Goal: Information Seeking & Learning: Learn about a topic

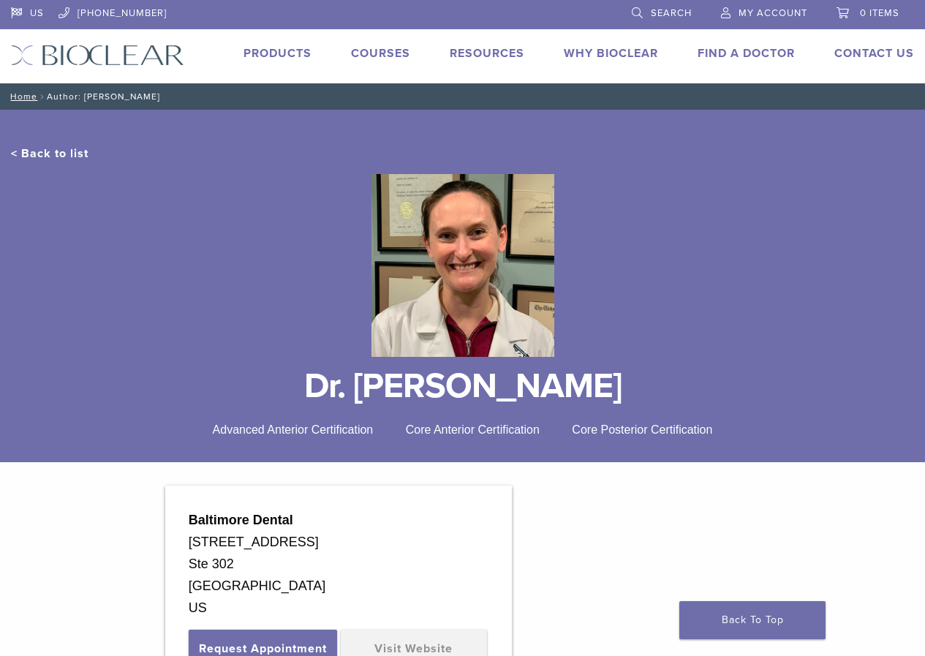
scroll to position [512, 0]
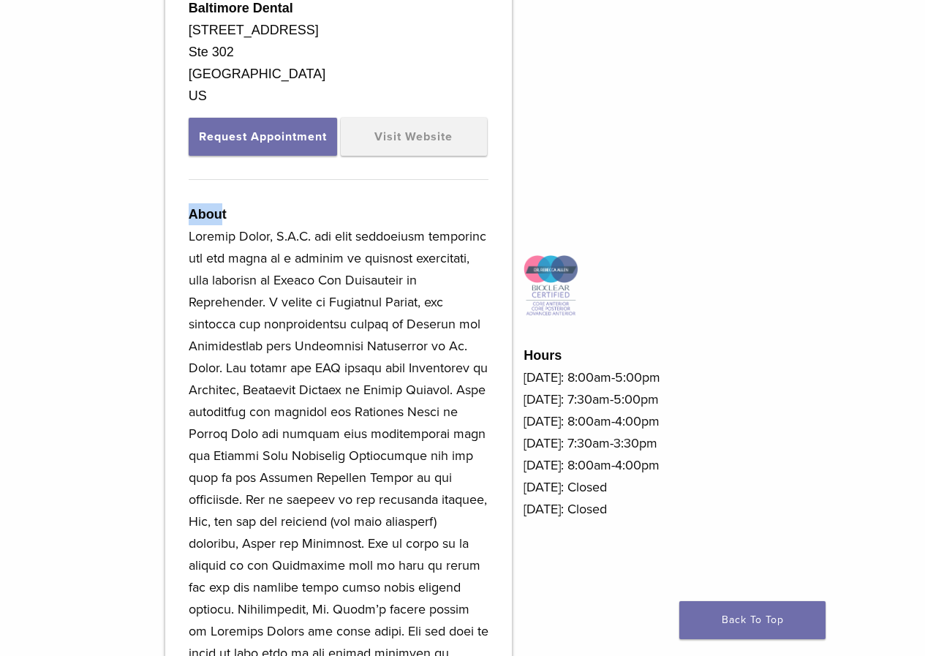
drag, startPoint x: 191, startPoint y: 214, endPoint x: 222, endPoint y: 221, distance: 31.4
click at [222, 221] on strong "About" at bounding box center [208, 214] width 38 height 15
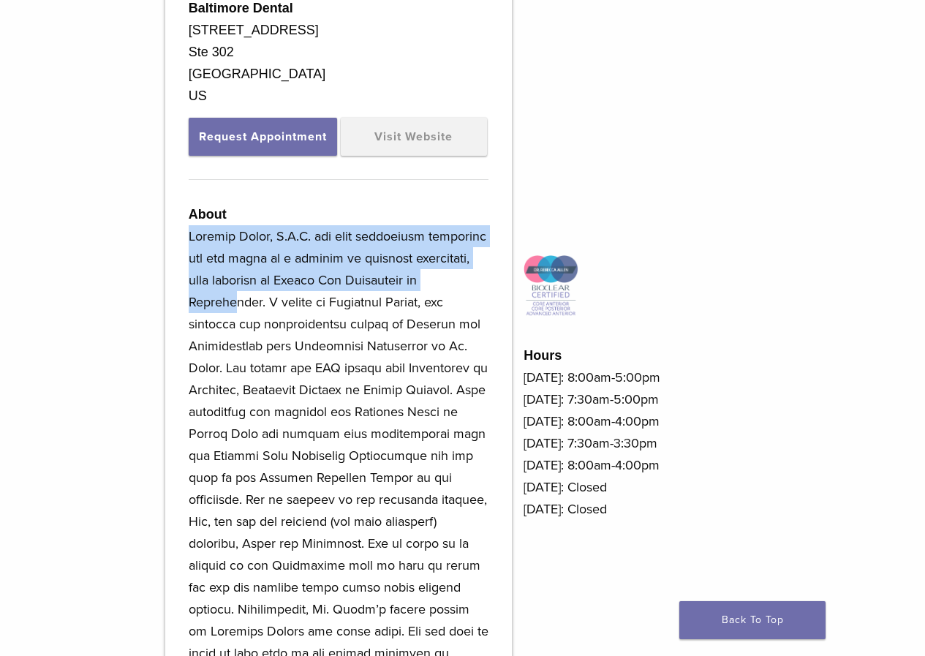
drag, startPoint x: 191, startPoint y: 236, endPoint x: 448, endPoint y: 274, distance: 260.1
click at [449, 274] on p at bounding box center [339, 488] width 300 height 526
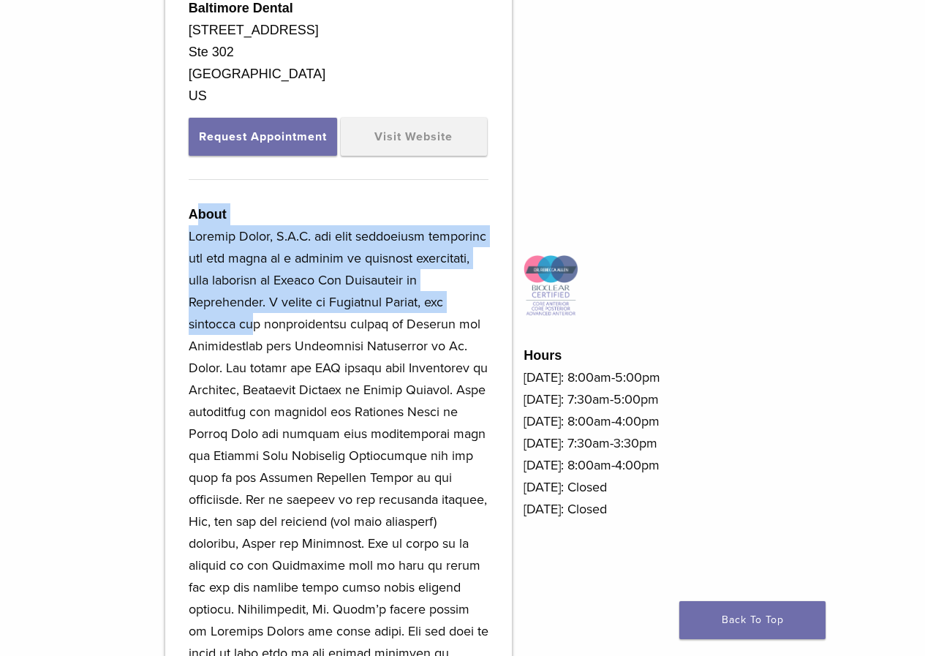
drag, startPoint x: 438, startPoint y: 303, endPoint x: 200, endPoint y: 219, distance: 252.2
click at [200, 219] on div "About" at bounding box center [339, 486] width 300 height 566
click at [427, 312] on p at bounding box center [339, 488] width 300 height 526
drag, startPoint x: 448, startPoint y: 305, endPoint x: 186, endPoint y: 216, distance: 277.1
click at [186, 216] on div "Baltimore Dental [STREET_ADDRESS] Request Appointment Visit Website About" at bounding box center [338, 383] width 346 height 819
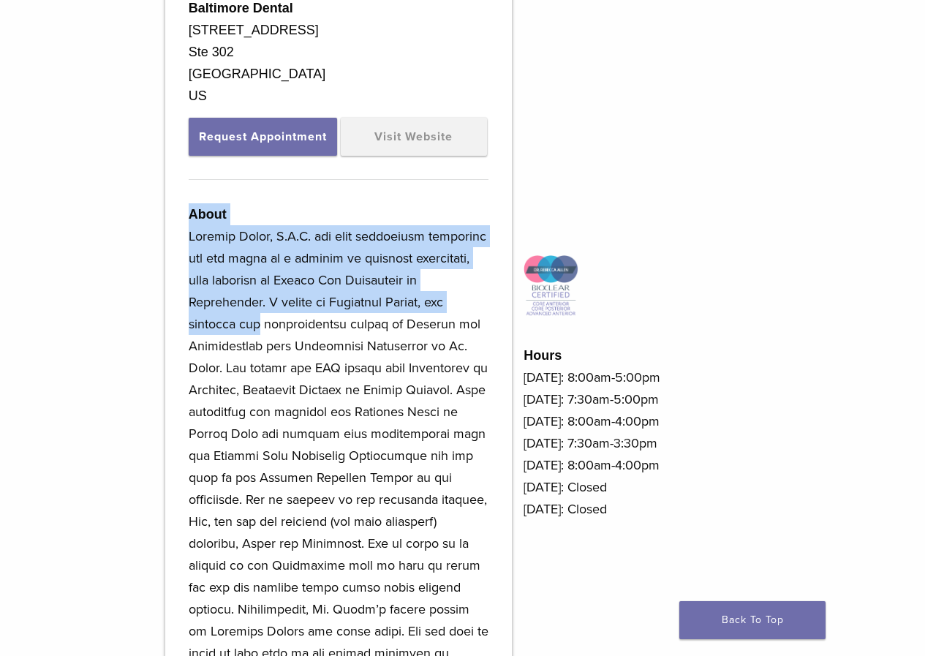
click at [186, 216] on div "Baltimore Dental [STREET_ADDRESS] Request Appointment Visit Website About" at bounding box center [338, 383] width 346 height 819
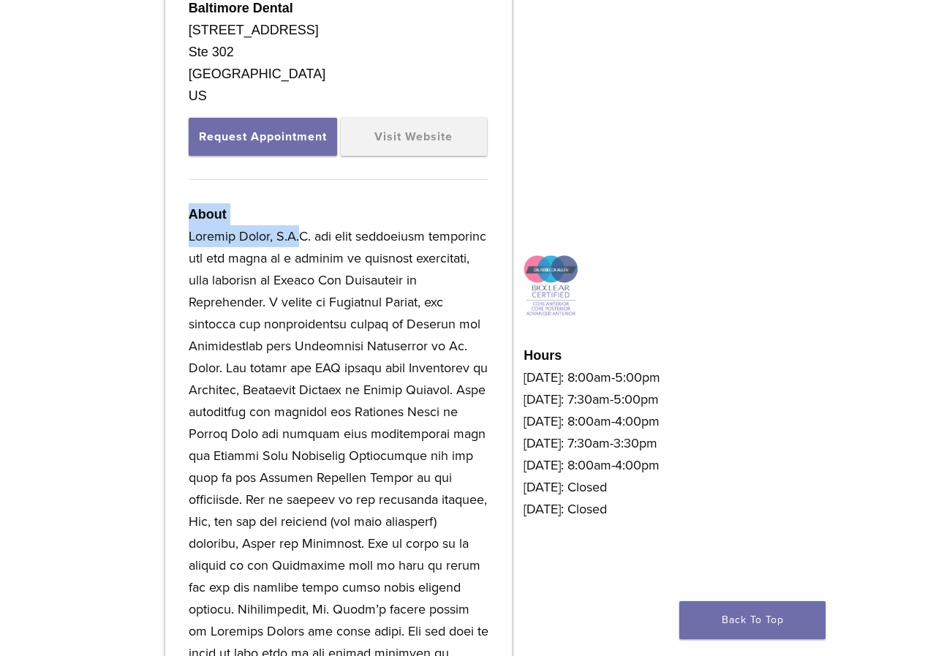
drag, startPoint x: 187, startPoint y: 215, endPoint x: 300, endPoint y: 246, distance: 117.6
click at [300, 246] on div "Baltimore Dental [STREET_ADDRESS] Request Appointment Visit Website About" at bounding box center [338, 383] width 346 height 819
